Goal: Check status: Check status

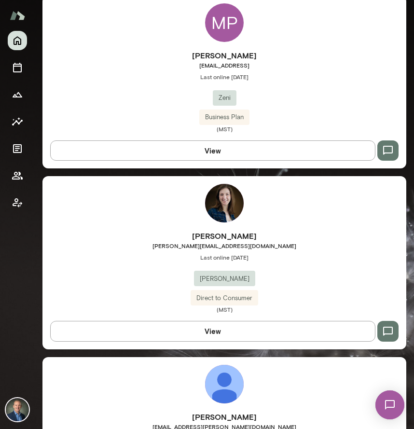
scroll to position [2275, 0]
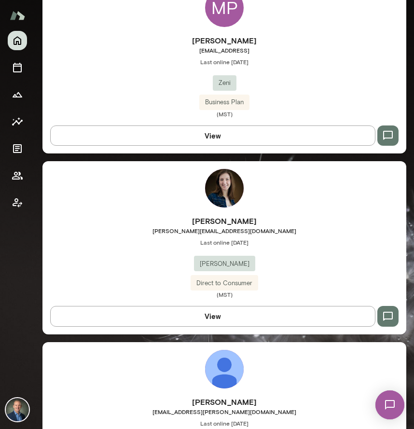
click at [169, 243] on span "Last online [DATE]" at bounding box center [224, 242] width 364 height 8
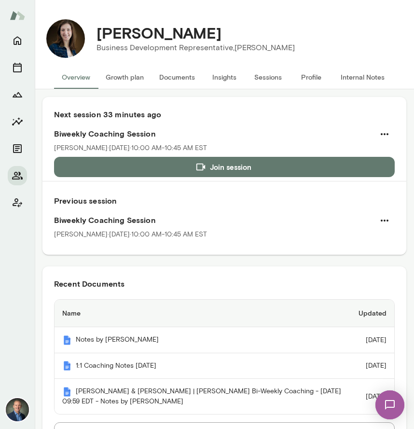
click at [127, 75] on button "Growth plan" at bounding box center [125, 77] width 54 height 23
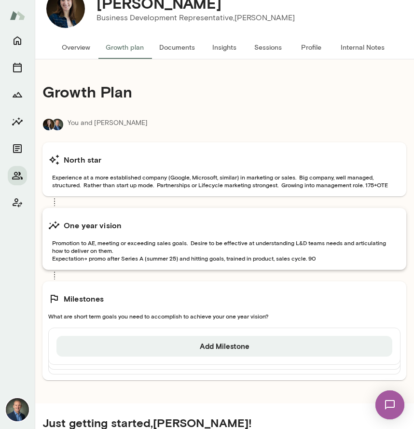
scroll to position [25, 0]
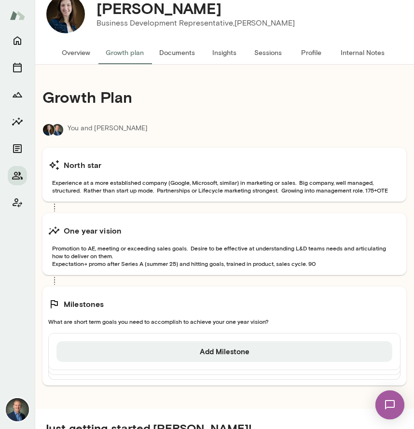
click at [278, 52] on button "Sessions" at bounding box center [267, 52] width 43 height 23
